Goal: Task Accomplishment & Management: Use online tool/utility

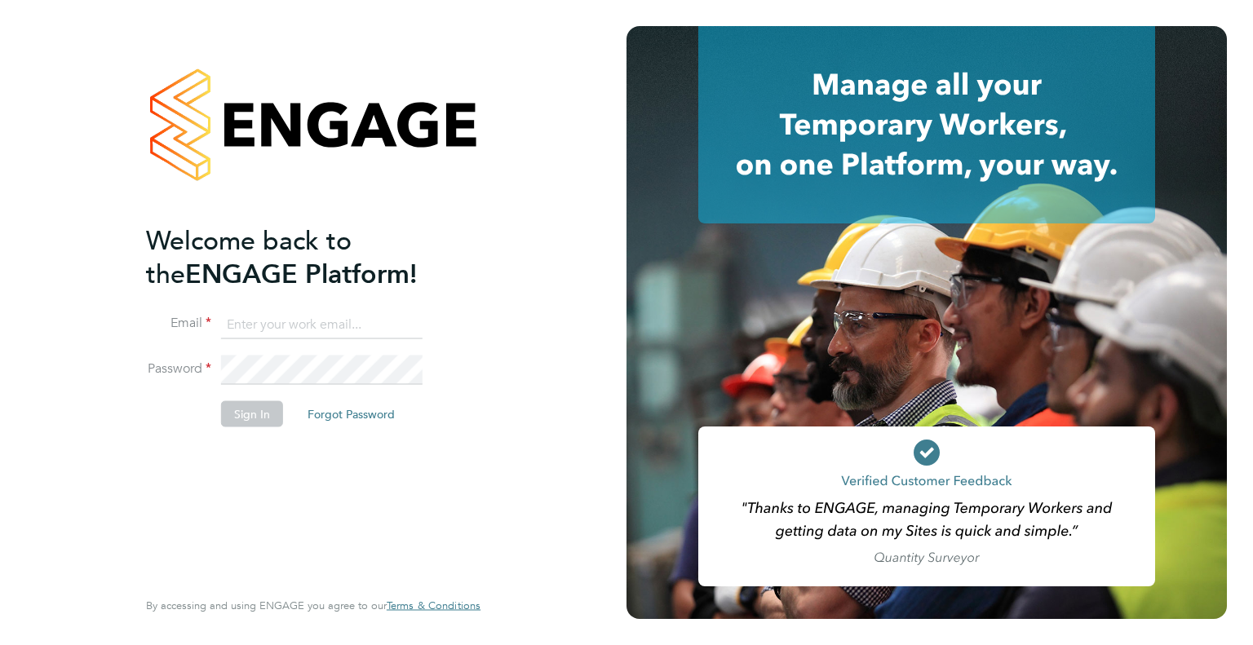
type input "Dharmisha.gohil@uk.g4s.com"
click at [247, 414] on button "Sign In" at bounding box center [252, 413] width 62 height 26
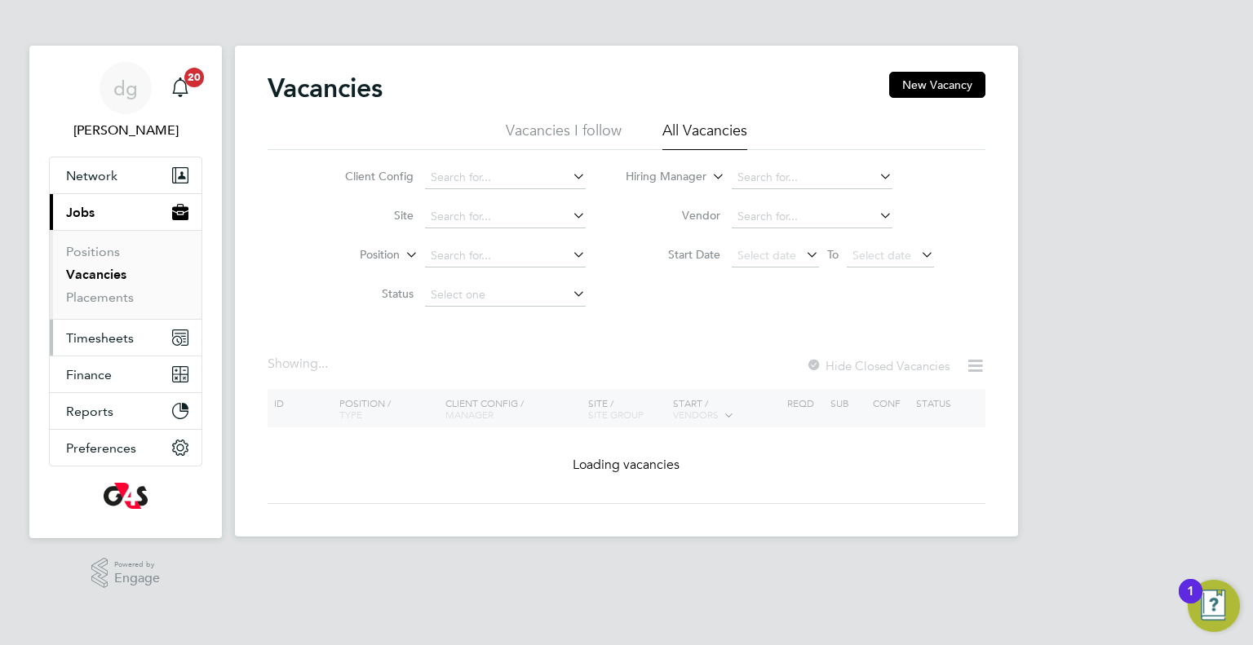
click at [75, 339] on span "Timesheets" at bounding box center [100, 337] width 68 height 15
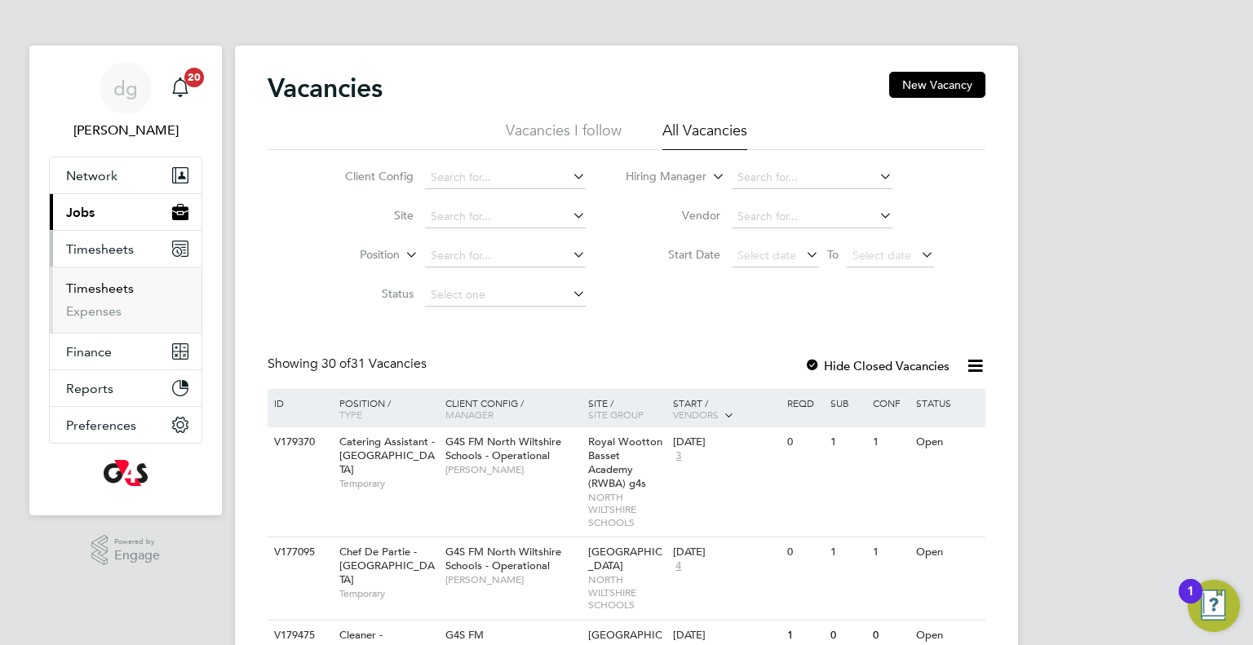
click at [83, 292] on link "Timesheets" at bounding box center [100, 288] width 68 height 15
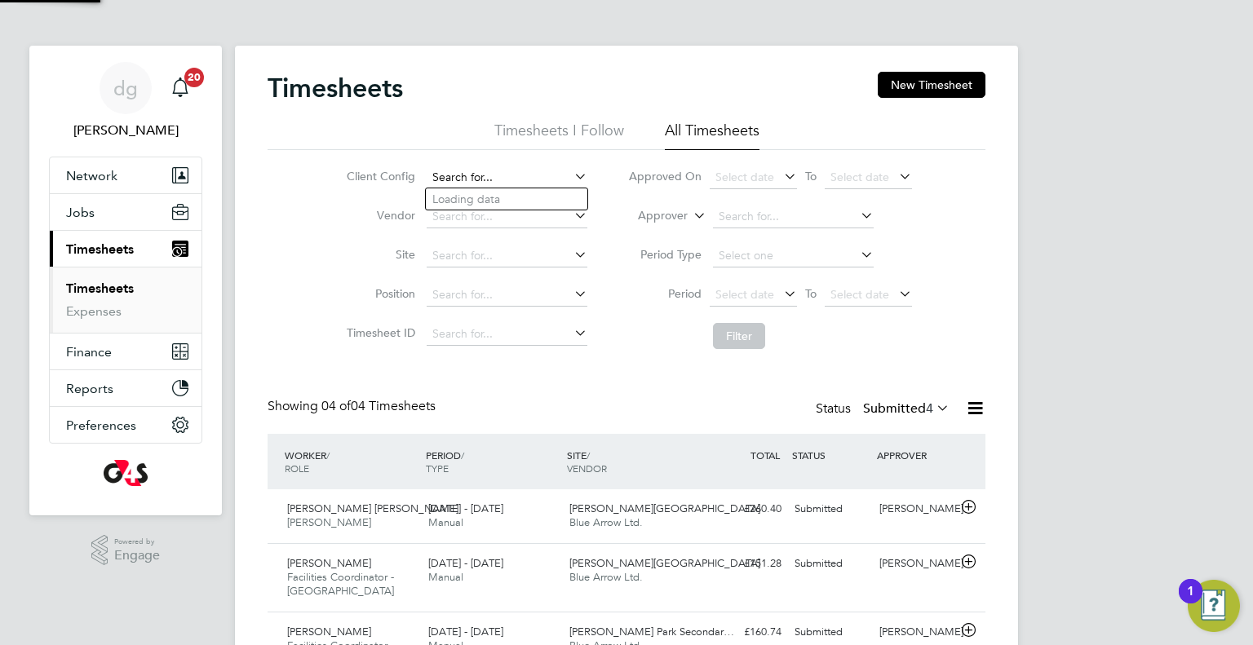
click at [439, 172] on input at bounding box center [507, 177] width 161 height 23
click at [494, 173] on input at bounding box center [507, 177] width 161 height 23
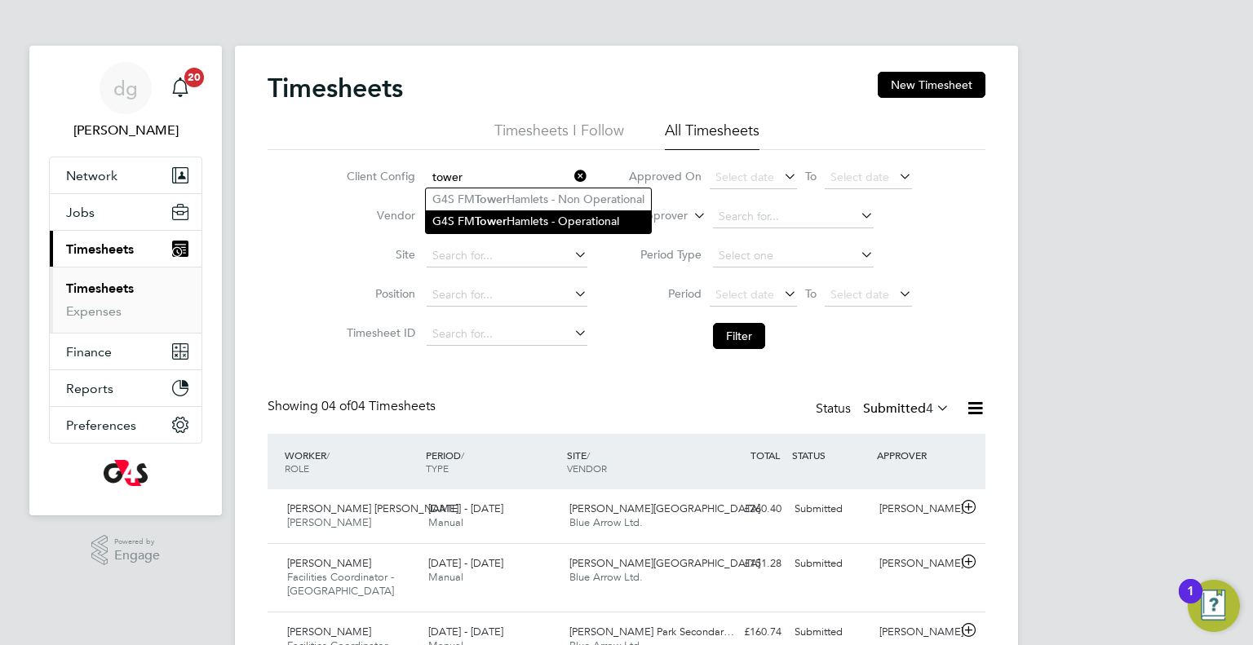
click at [529, 221] on li "G4S FM [GEOGRAPHIC_DATA] - Operational" at bounding box center [538, 221] width 225 height 22
type input "G4S FM [GEOGRAPHIC_DATA] - Operational"
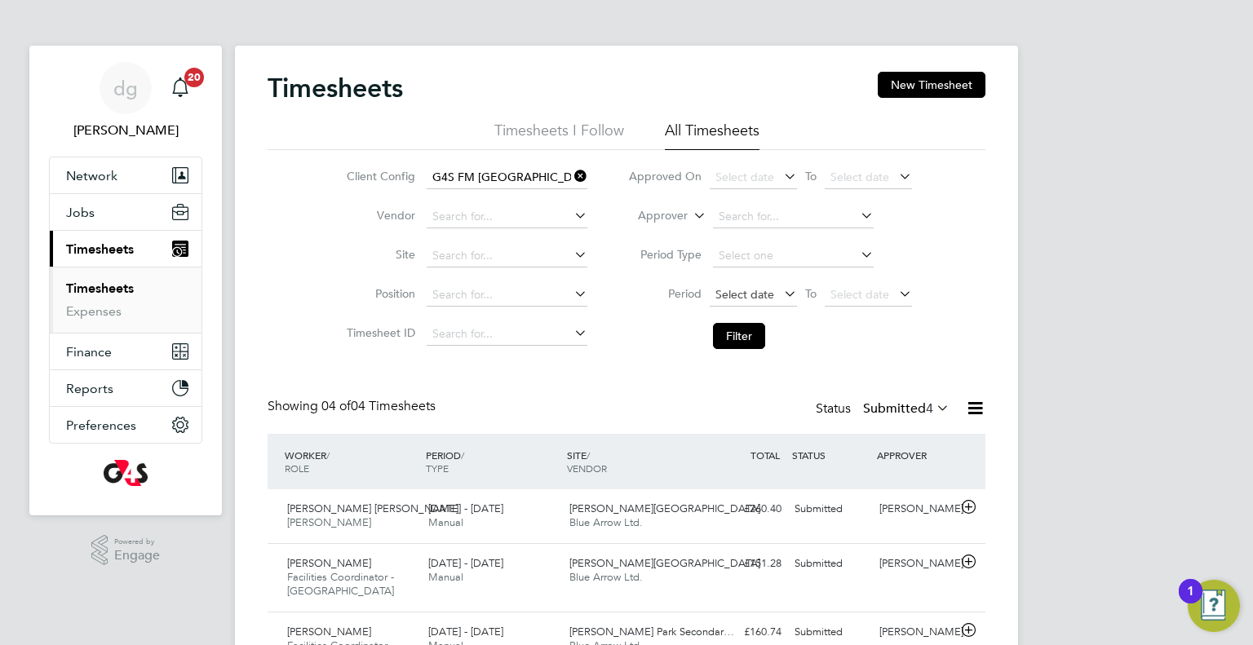
click at [744, 285] on span "Select date" at bounding box center [753, 296] width 87 height 22
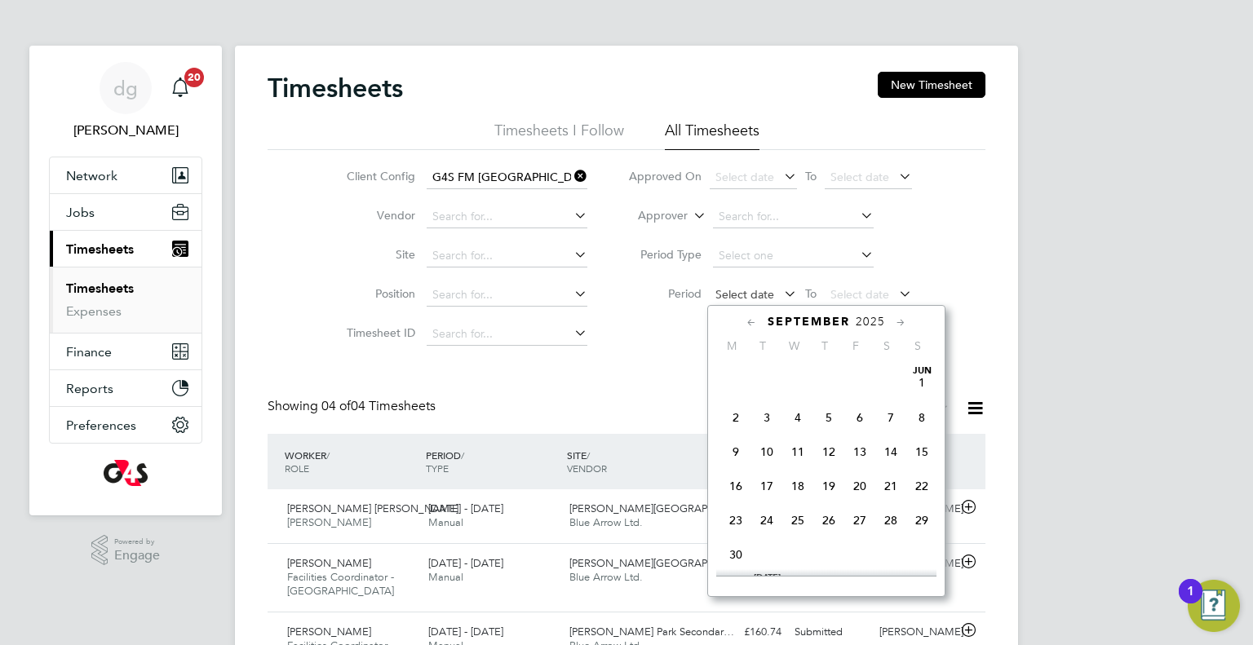
scroll to position [507, 0]
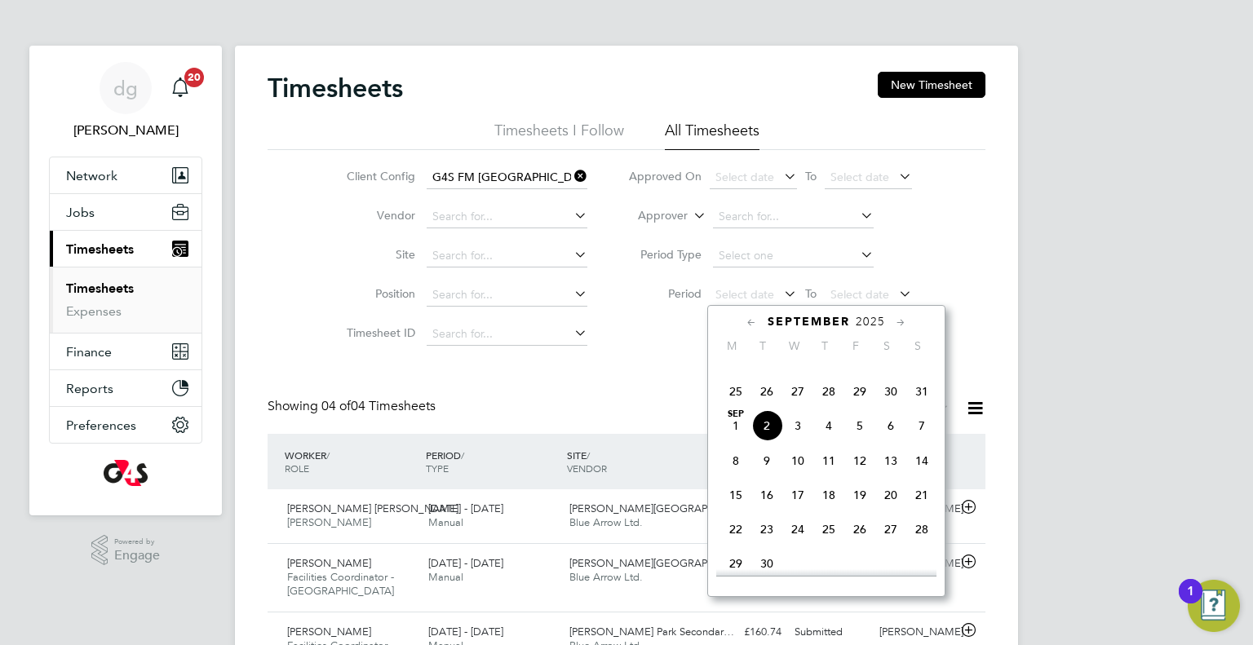
click at [732, 407] on span "25" at bounding box center [735, 391] width 31 height 31
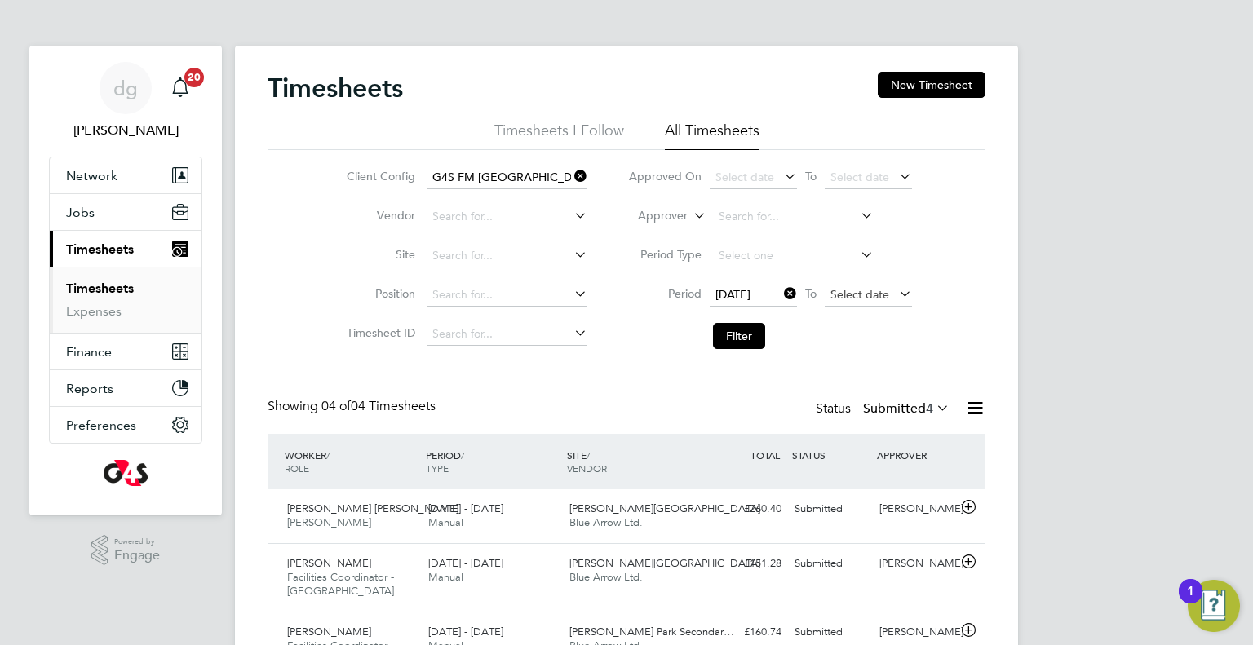
click at [867, 304] on span "Select date" at bounding box center [868, 296] width 87 height 22
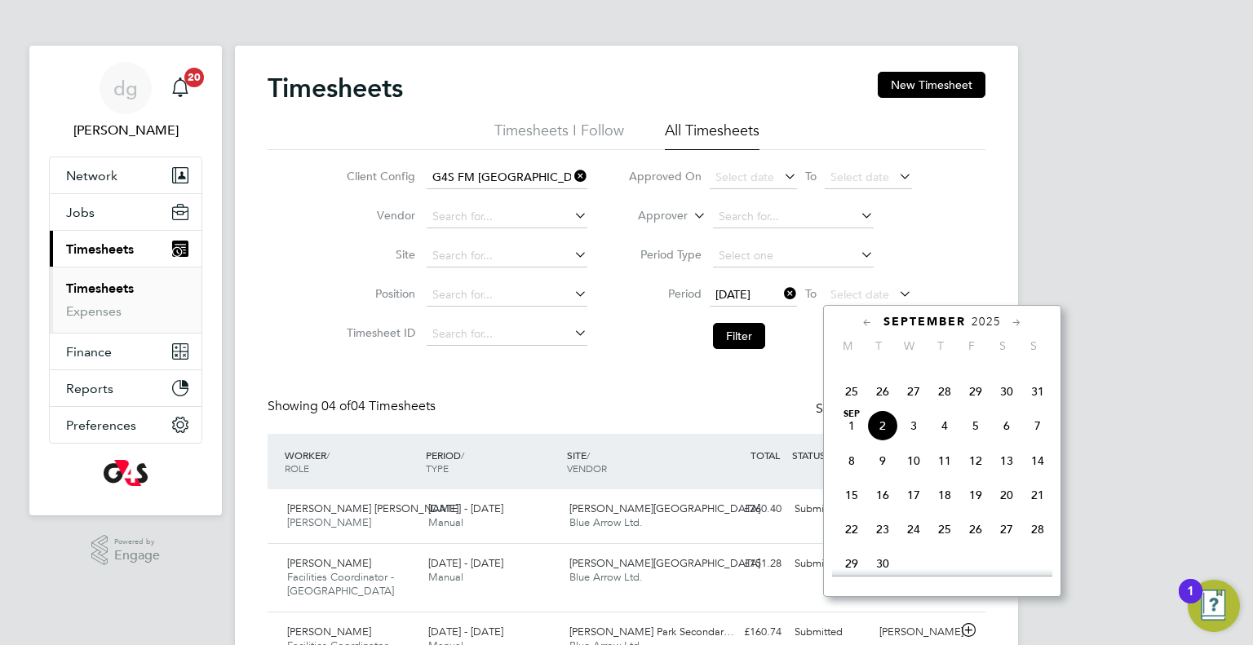
click at [1038, 407] on span "31" at bounding box center [1037, 391] width 31 height 31
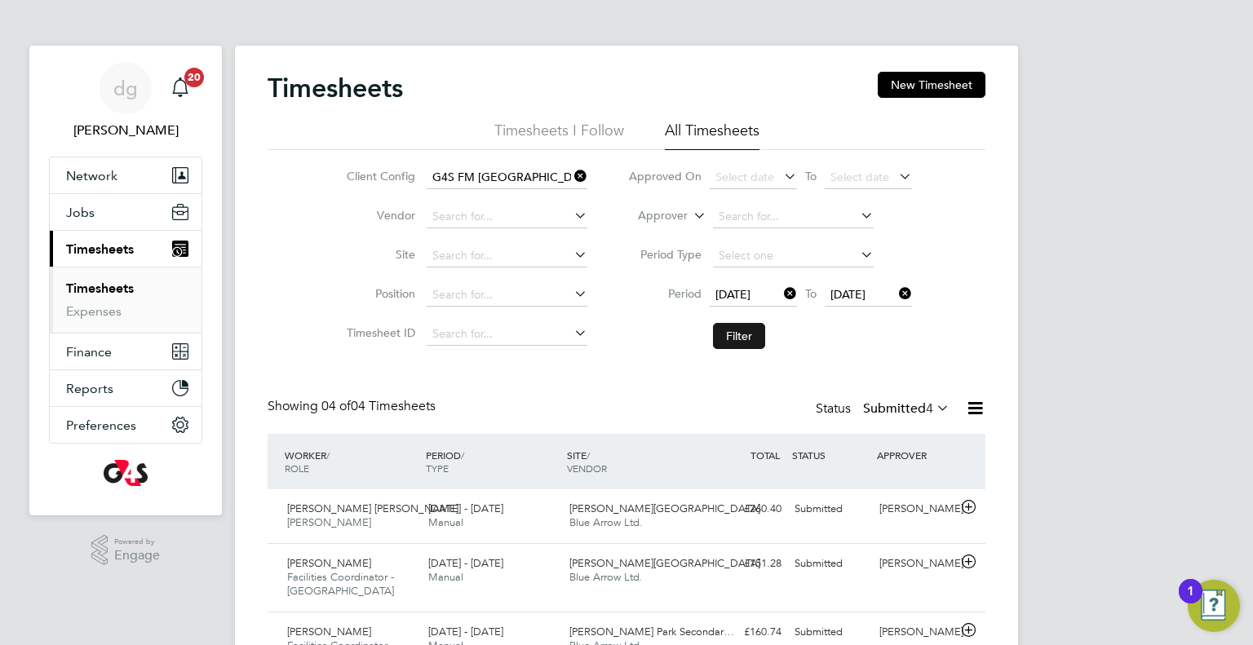
click at [752, 328] on button "Filter" at bounding box center [739, 336] width 52 height 26
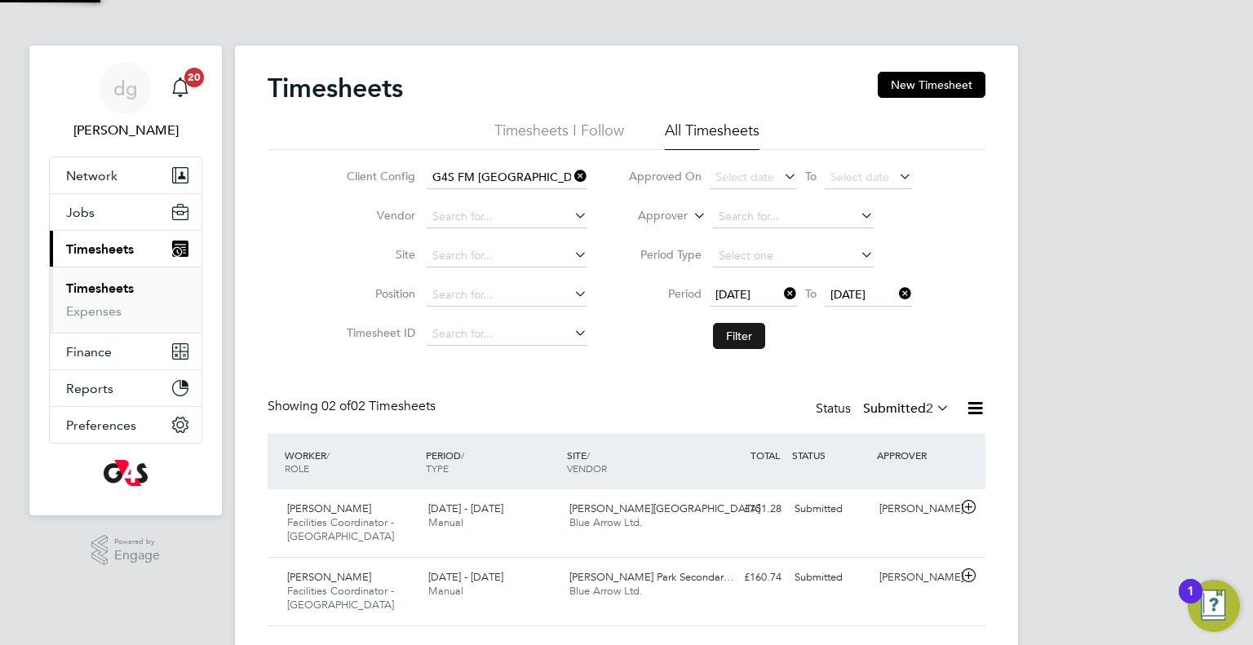
scroll to position [41, 142]
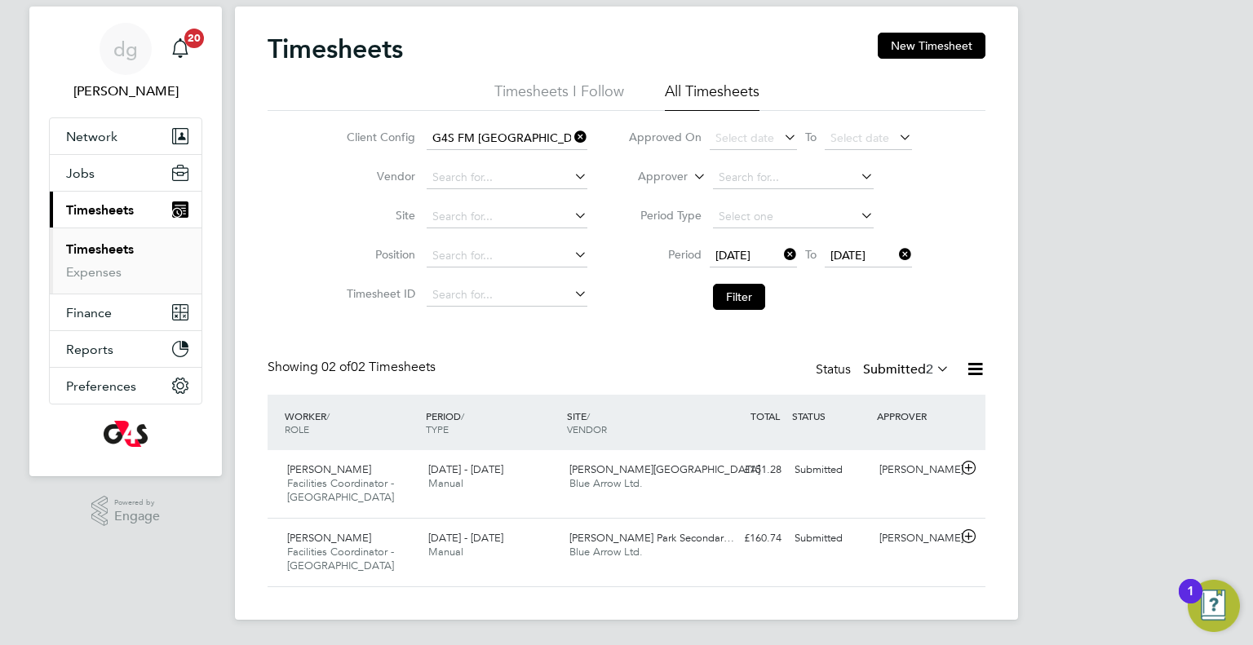
click at [587, 133] on li "Client Config G4S FM [GEOGRAPHIC_DATA] - Operational" at bounding box center [464, 138] width 286 height 39
click at [571, 137] on icon at bounding box center [571, 137] width 0 height 23
click at [511, 138] on input at bounding box center [507, 138] width 161 height 23
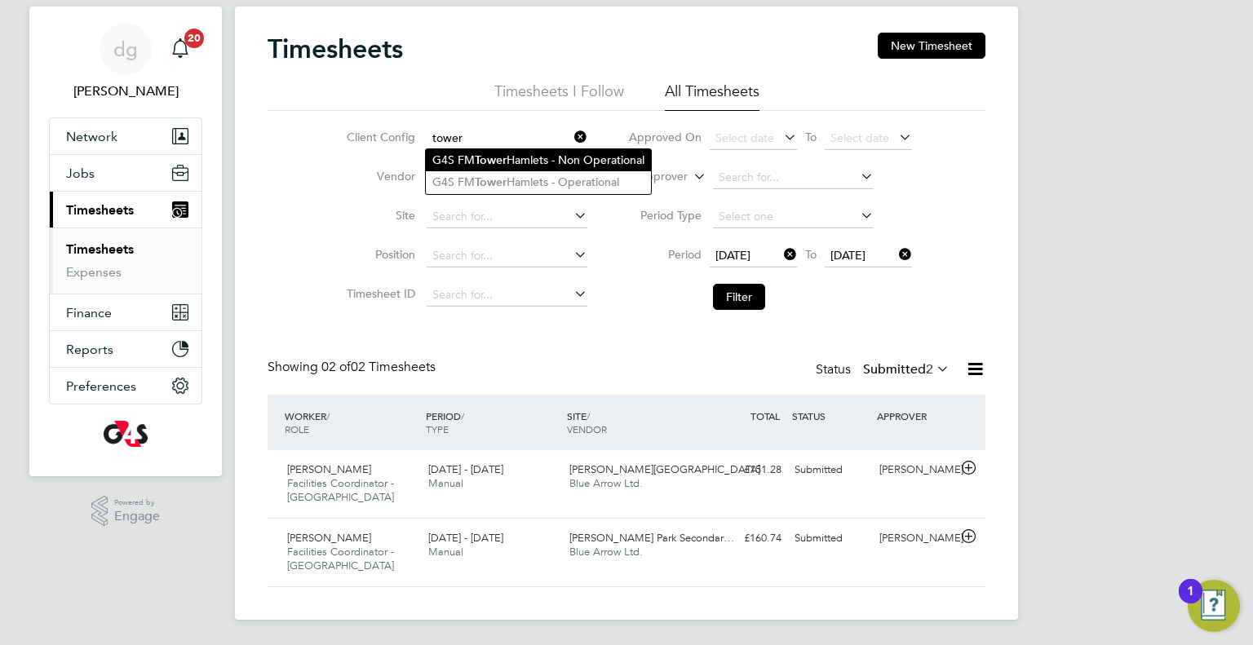
click at [516, 163] on li "G4S FM Tower Hamlets - Non Operational" at bounding box center [538, 160] width 225 height 22
type input "G4S FM Tower Hamlets - Non Operational"
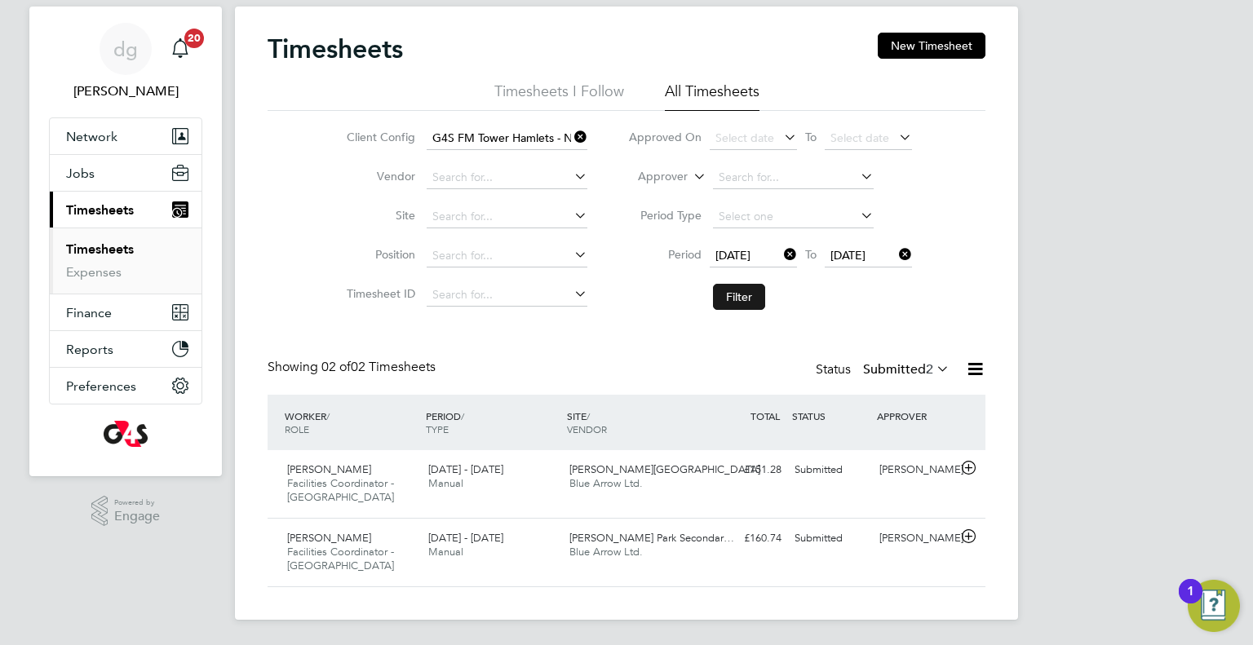
drag, startPoint x: 706, startPoint y: 291, endPoint x: 719, endPoint y: 294, distance: 13.5
click at [718, 294] on li "Filter" at bounding box center [770, 297] width 325 height 42
click at [719, 294] on button "Filter" at bounding box center [739, 297] width 52 height 26
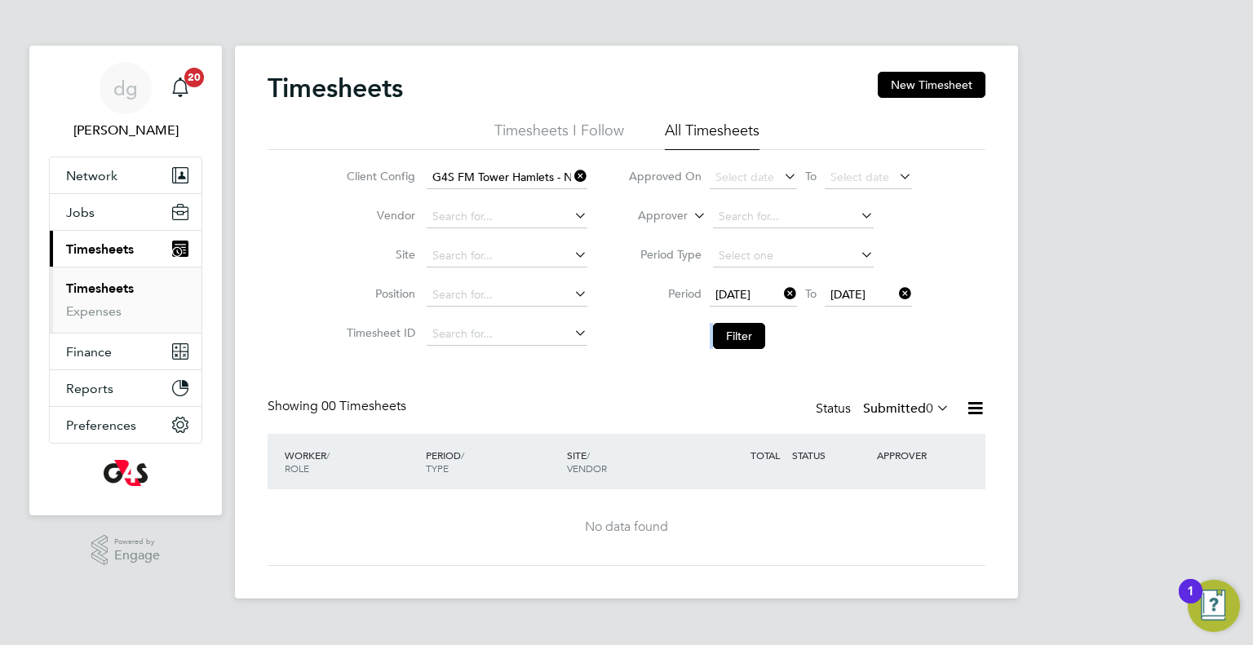
click at [869, 401] on label "Submitted 0" at bounding box center [906, 408] width 86 height 16
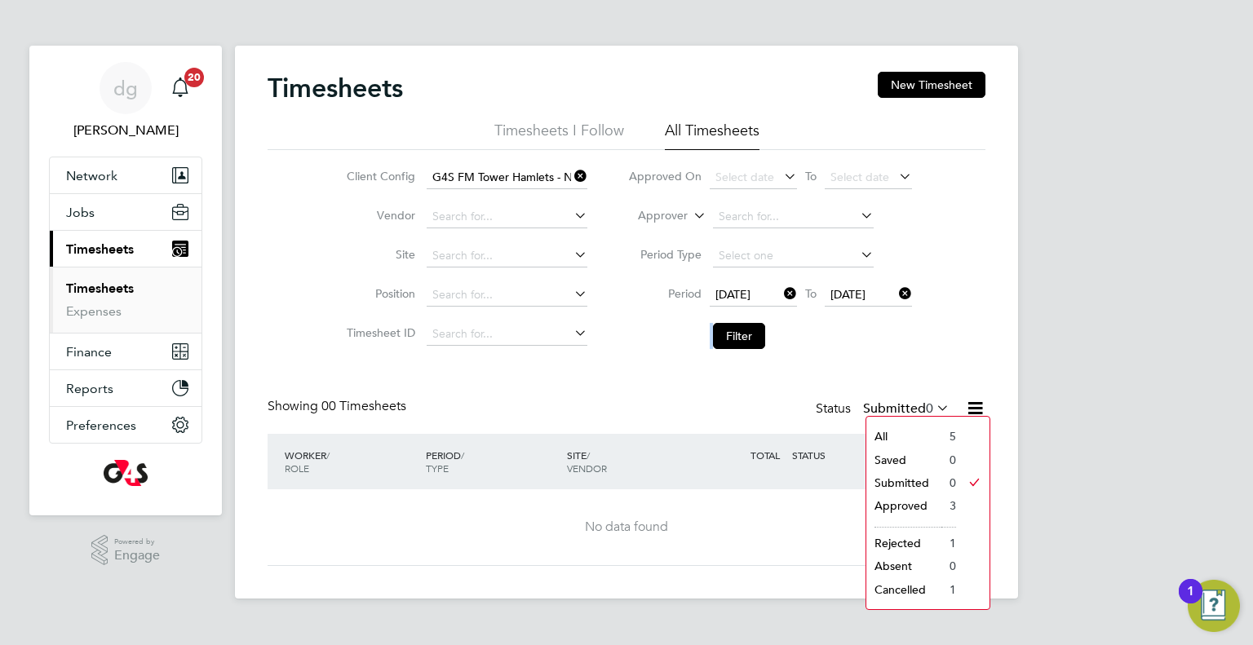
click at [896, 505] on li "Approved" at bounding box center [903, 505] width 75 height 23
